Goal: Information Seeking & Learning: Learn about a topic

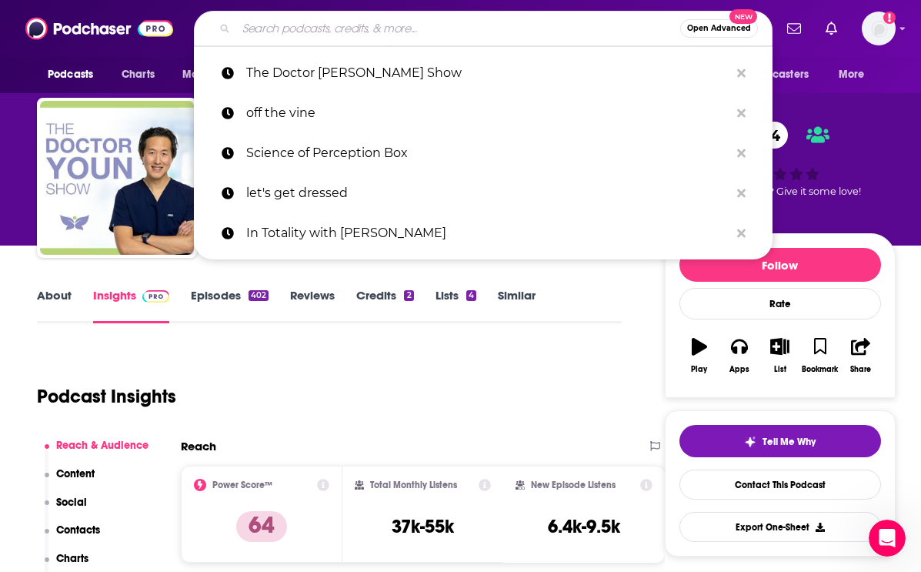
click at [348, 31] on input "Search podcasts, credits, & more..." at bounding box center [458, 28] width 444 height 25
paste input "The MiDOViA Menopause Podcast"
type input "The MiDOViA Menopause Podcast"
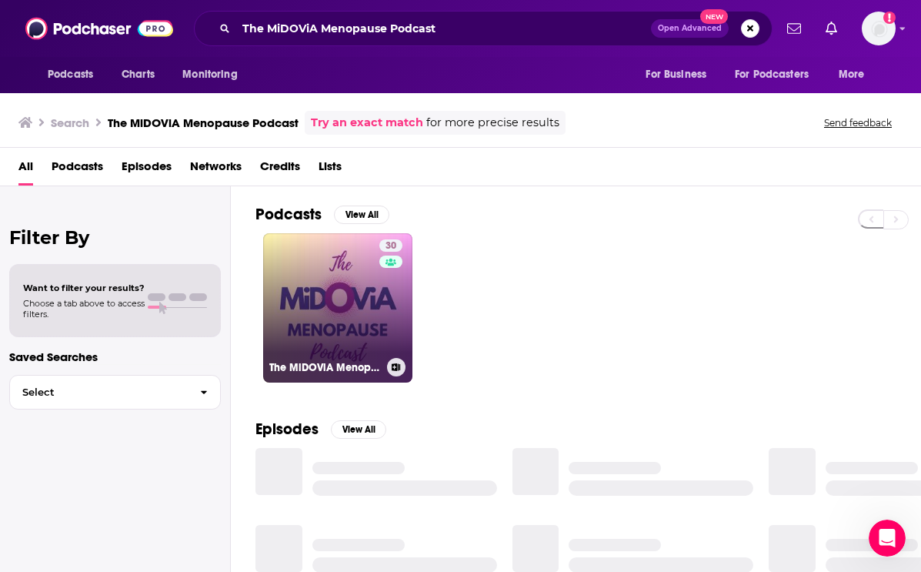
click at [360, 333] on link "30 The MiDOViA Menopause Podcast: Real Talk on Hormones, Work, and Wellness for…" at bounding box center [337, 307] width 149 height 149
